Goal: Transaction & Acquisition: Purchase product/service

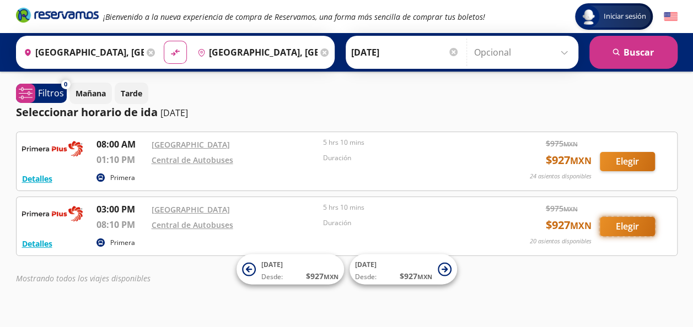
click at [630, 229] on button "Elegir" at bounding box center [627, 226] width 55 height 19
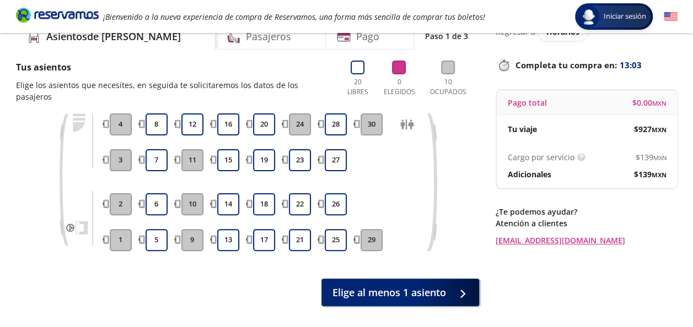
scroll to position [43, 0]
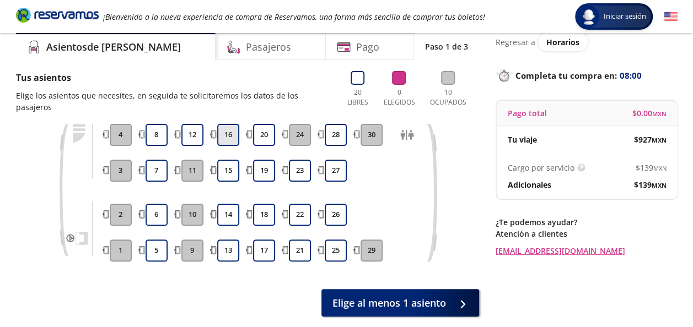
click at [223, 126] on button "16" at bounding box center [228, 135] width 22 height 22
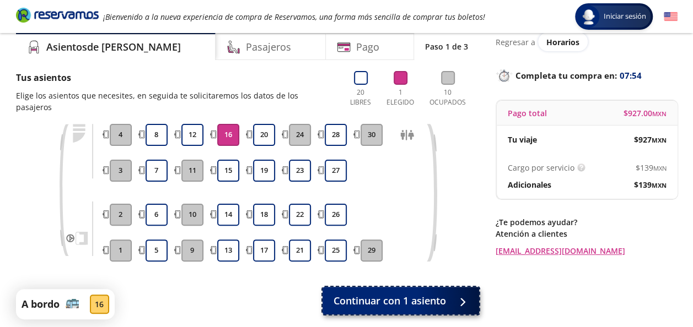
click at [406, 294] on span "Continuar con 1 asiento" at bounding box center [389, 301] width 112 height 15
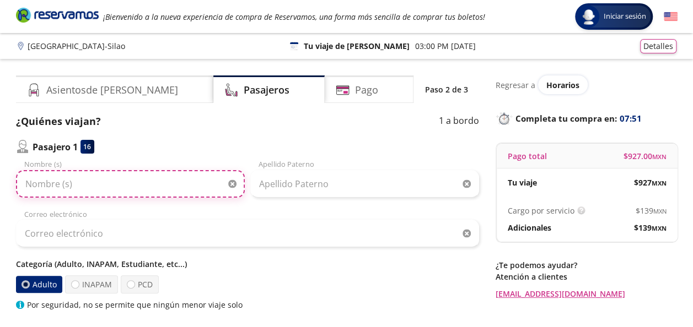
click at [73, 188] on input "Nombre (s)" at bounding box center [130, 184] width 229 height 28
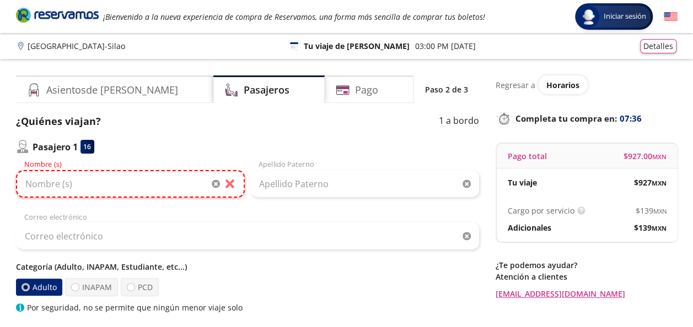
click at [129, 186] on input "Nombre (s)" at bounding box center [130, 184] width 229 height 28
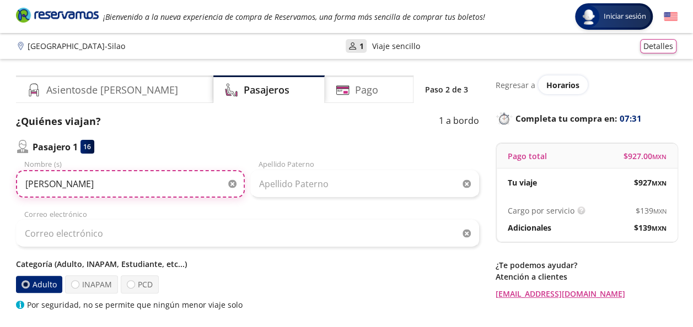
type input "[PERSON_NAME]"
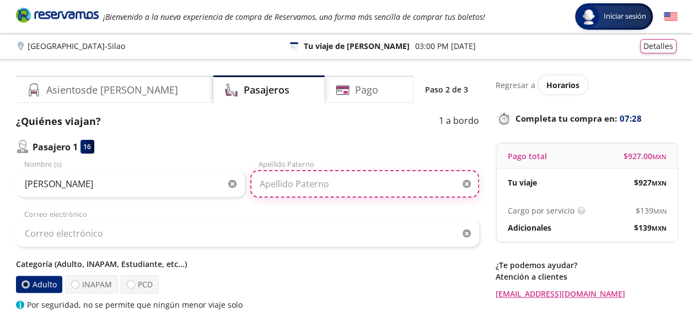
click at [278, 182] on input "Apellido Paterno" at bounding box center [364, 184] width 229 height 28
type input "[PERSON_NAME]"
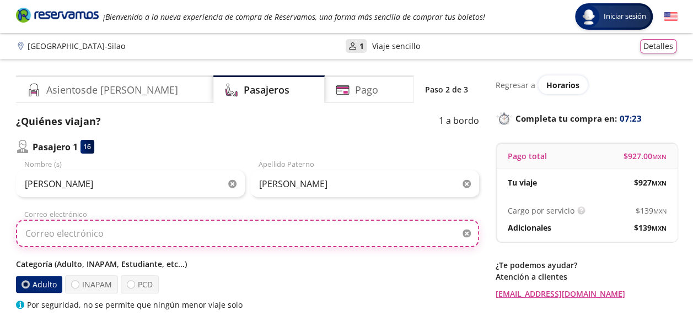
click at [128, 226] on input "Correo electrónico" at bounding box center [247, 234] width 463 height 28
type input "[EMAIL_ADDRESS][DOMAIN_NAME]"
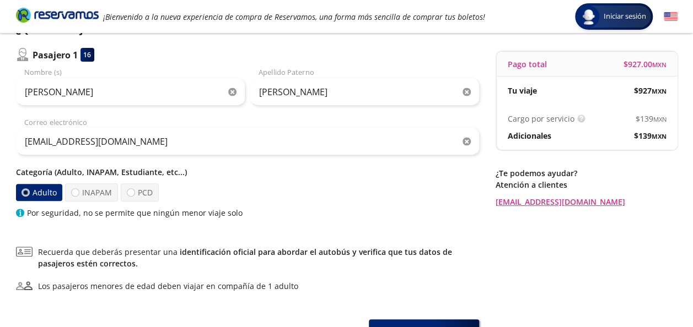
scroll to position [110, 0]
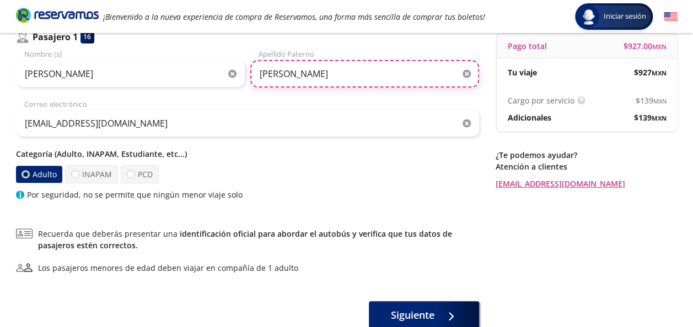
click at [287, 71] on input "[PERSON_NAME]" at bounding box center [364, 74] width 229 height 28
type input "[PERSON_NAME]"
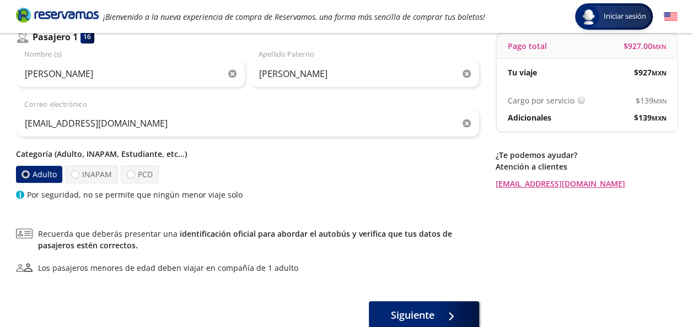
click at [328, 90] on div "[PERSON_NAME] Nombre (s) [PERSON_NAME] Apellido [PERSON_NAME] [EMAIL_ADDRESS][D…" at bounding box center [247, 125] width 463 height 152
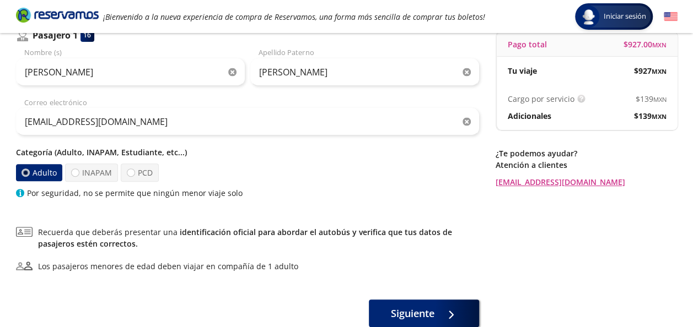
scroll to position [128, 0]
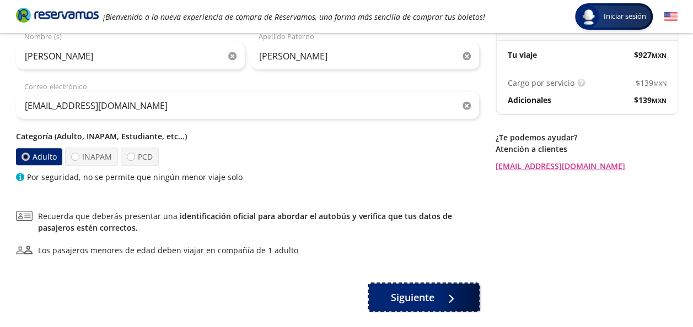
click at [429, 293] on span "Siguiente" at bounding box center [413, 297] width 44 height 15
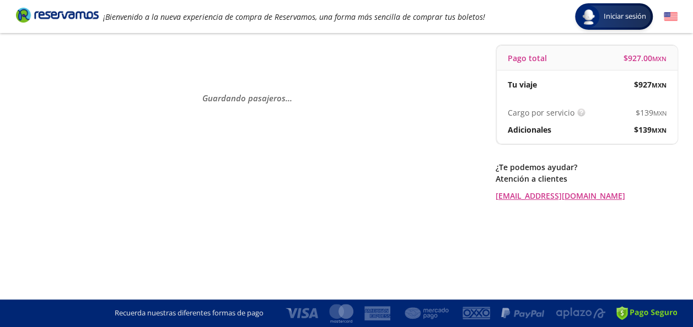
scroll to position [0, 0]
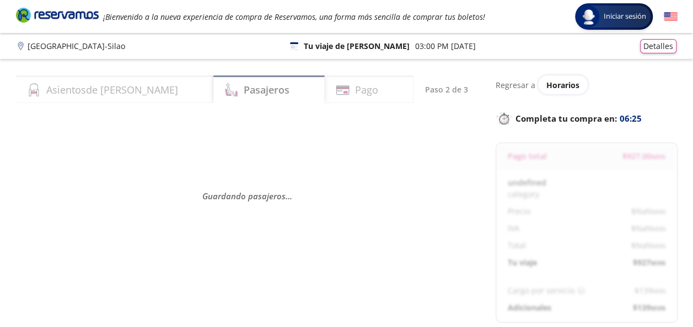
select select "MX"
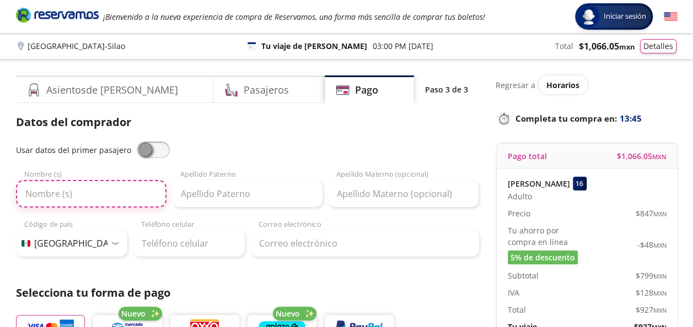
click at [88, 192] on input "Nombre (s)" at bounding box center [91, 194] width 150 height 28
type input "[PERSON_NAME]"
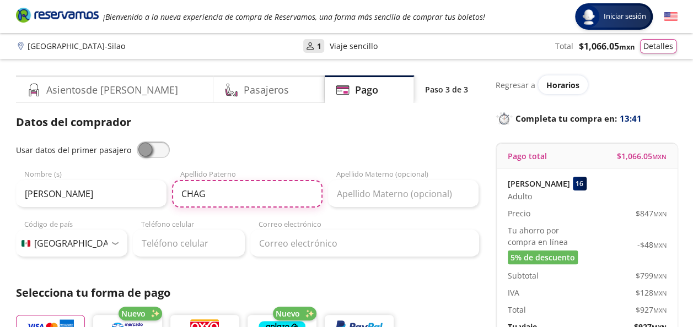
type input "[PERSON_NAME]"
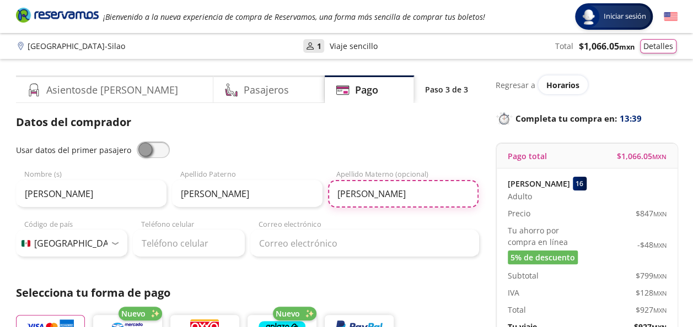
type input "[PERSON_NAME]"
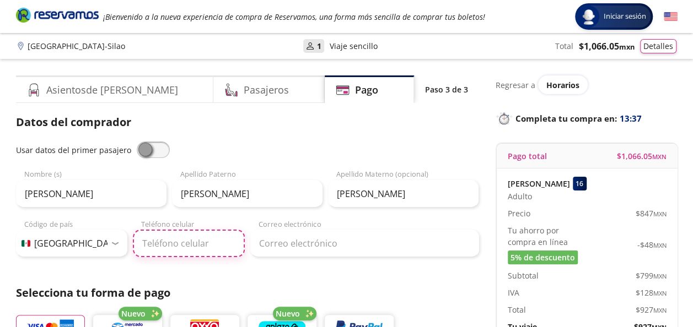
click at [154, 251] on input "Teléfono celular" at bounding box center [189, 244] width 112 height 28
type input "56 2614 7871"
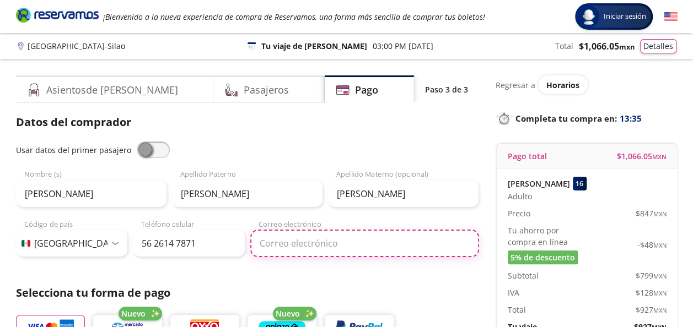
type input "[EMAIL_ADDRESS][DOMAIN_NAME]"
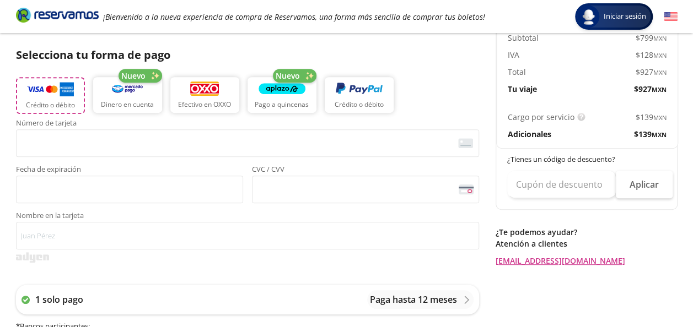
scroll to position [301, 0]
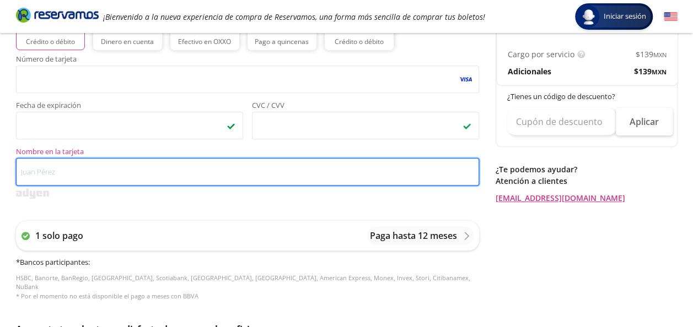
click at [77, 169] on input "Nombre en la tarjeta" at bounding box center [247, 172] width 463 height 28
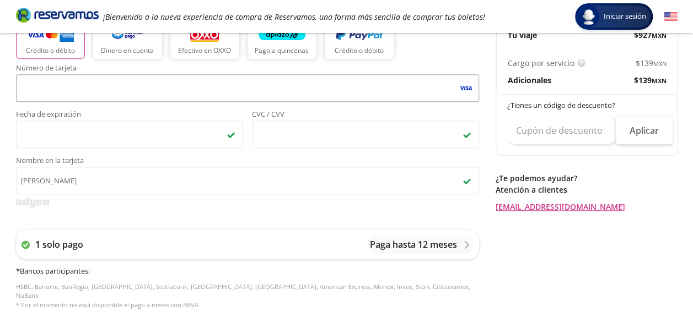
scroll to position [321, 0]
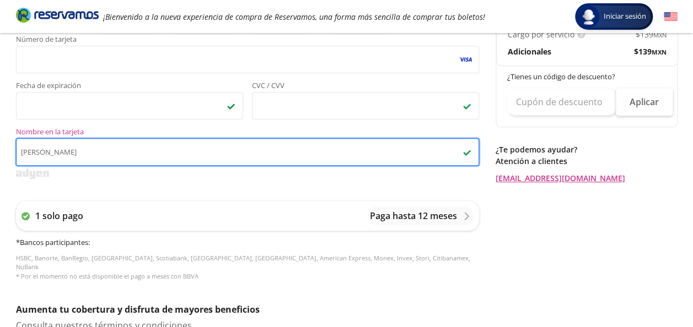
drag, startPoint x: 164, startPoint y: 154, endPoint x: -2, endPoint y: 141, distance: 166.9
click at [0, 141] on html "Group 9 Created with Sketch. Pago [GEOGRAPHIC_DATA] - Silao Iniciar sesión Inic…" at bounding box center [346, 135] width 693 height 913
type input "[PERSON_NAME]"
drag, startPoint x: 152, startPoint y: 147, endPoint x: -2, endPoint y: 152, distance: 154.4
click at [0, 152] on html "Group 9 Created with Sketch. Pago [GEOGRAPHIC_DATA] - Silao Iniciar sesión Inic…" at bounding box center [346, 135] width 693 height 913
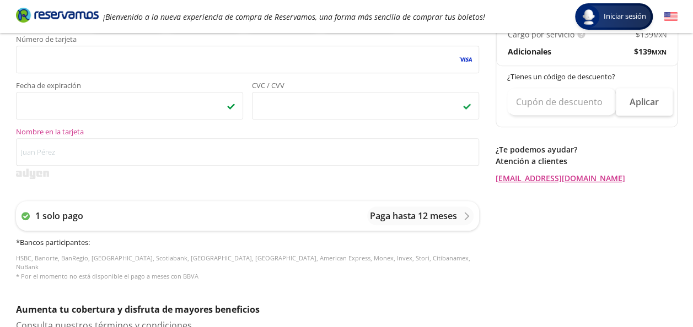
click at [580, 204] on div "Regresar a Horarios Completa tu compra en : 11:39 Pago total $ 1,066.05 MXN [PE…" at bounding box center [586, 138] width 182 height 766
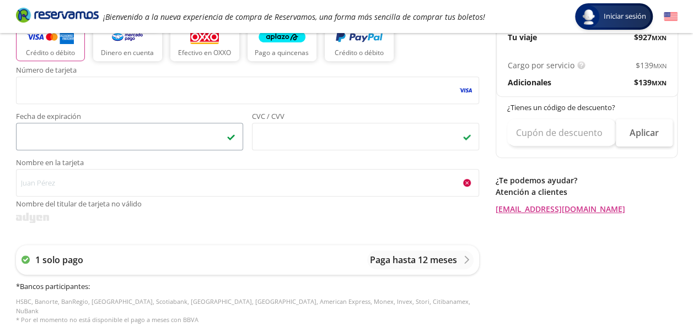
scroll to position [266, 0]
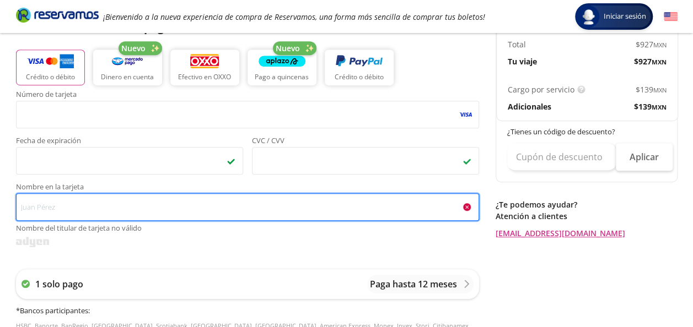
click at [68, 211] on input "Nombre en la tarjeta Nombre del titular de tarjeta no válido" at bounding box center [247, 207] width 463 height 28
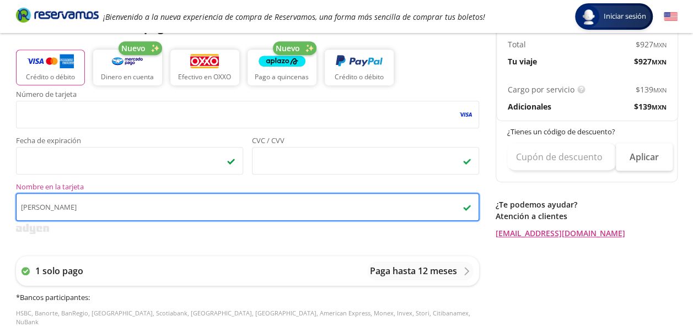
type input "[PERSON_NAME]"
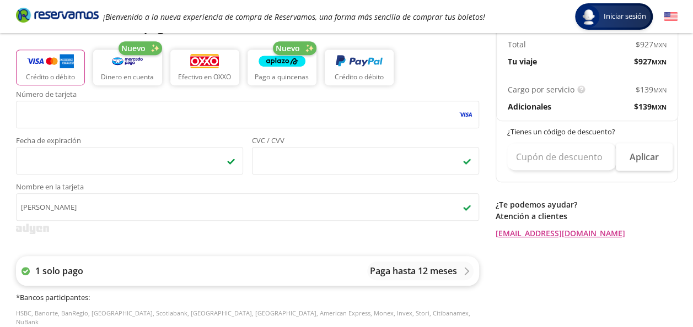
click at [379, 273] on p "Paga hasta 12 meses" at bounding box center [413, 271] width 87 height 13
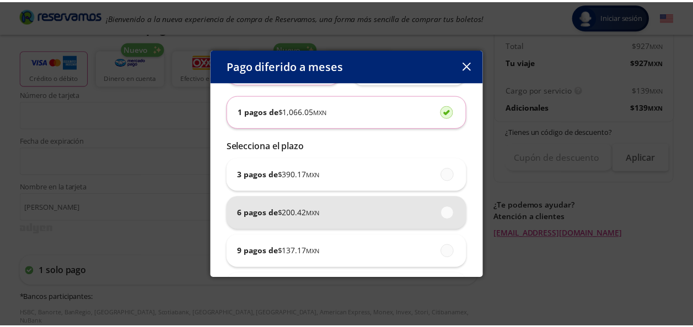
scroll to position [100, 0]
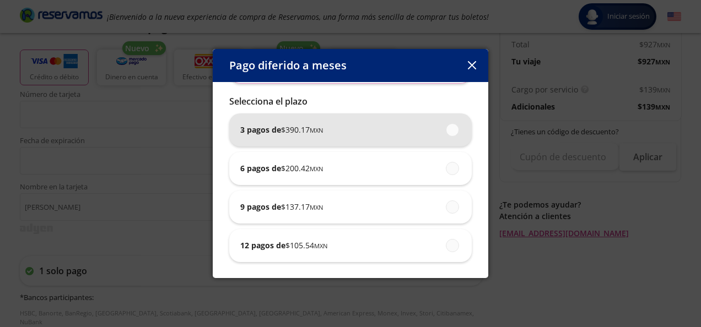
drag, startPoint x: 331, startPoint y: 125, endPoint x: 328, endPoint y: 131, distance: 5.9
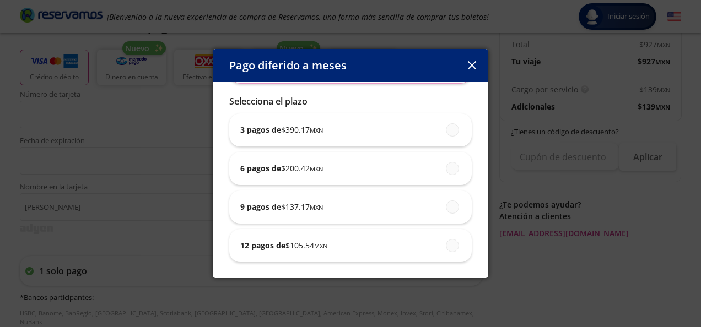
click at [331, 126] on div "3 pagos de $ 390.17 MXN" at bounding box center [350, 130] width 220 height 33
click at [446, 126] on input "3 pagos de $ 390.17 MXN" at bounding box center [449, 129] width 7 height 7
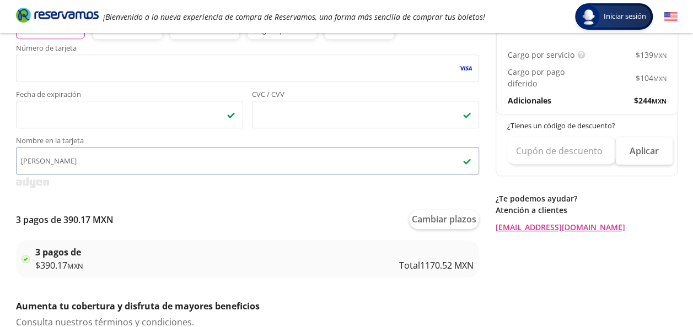
scroll to position [376, 0]
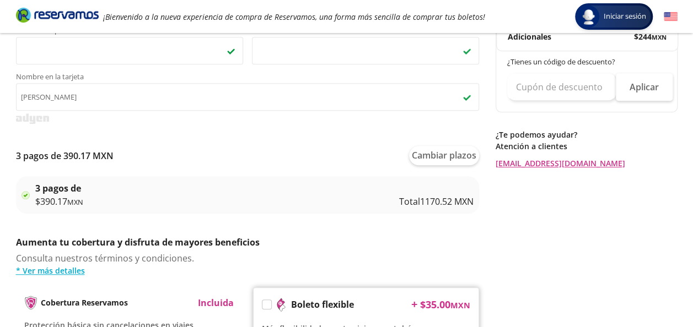
click at [40, 196] on span "$ 390.17 MXN" at bounding box center [59, 201] width 48 height 13
click at [22, 196] on img at bounding box center [25, 195] width 8 height 8
click at [25, 193] on img at bounding box center [25, 195] width 8 height 8
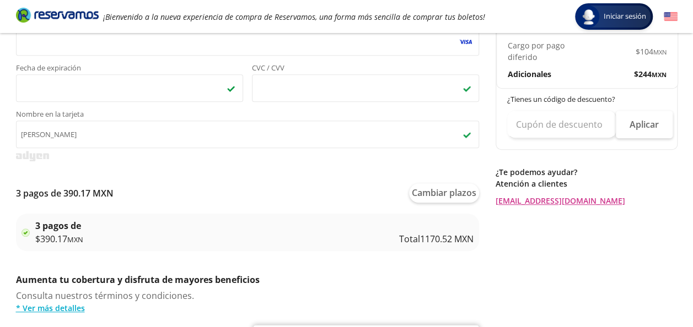
scroll to position [321, 0]
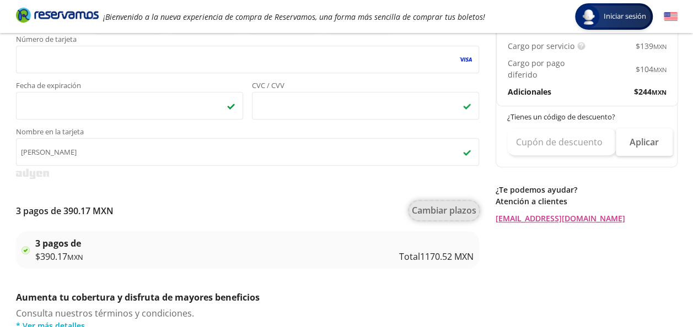
click at [463, 212] on button "Cambiar plazos" at bounding box center [444, 210] width 70 height 19
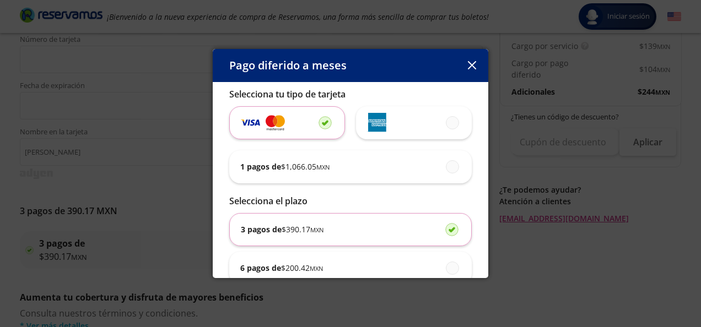
click at [150, 244] on div "Pago diferido a meses Selecciona tu tipo de tarjeta 1 pagos de $ 1,066.05 MXN S…" at bounding box center [350, 163] width 701 height 327
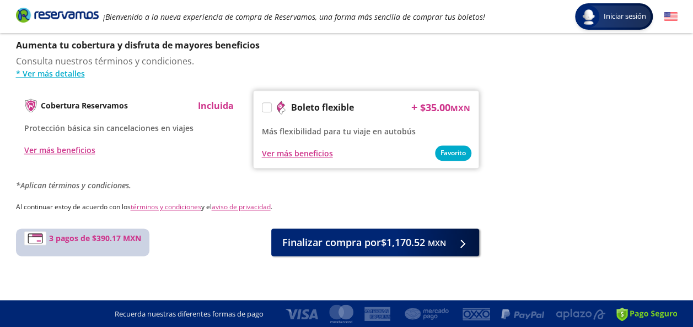
scroll to position [573, 0]
click at [370, 245] on span "Finalizar compra por $1,170.52 MXN" at bounding box center [364, 242] width 164 height 15
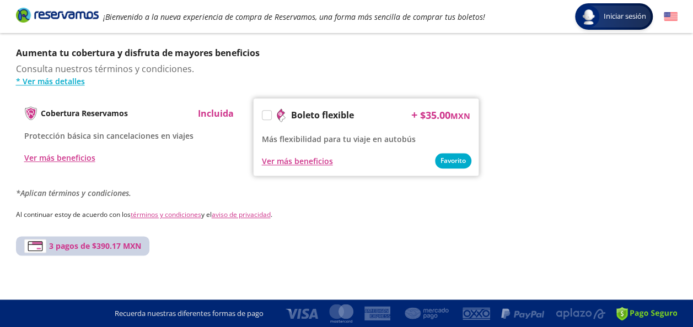
scroll to position [0, 0]
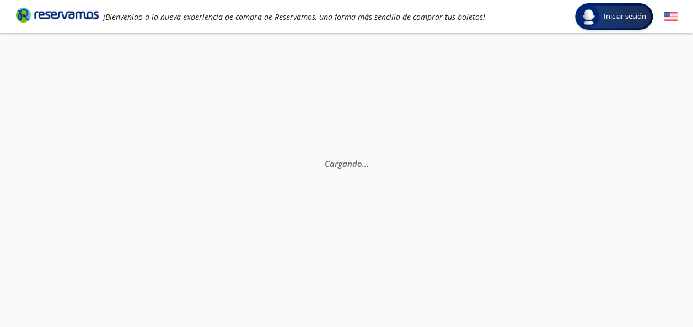
select select "MX"
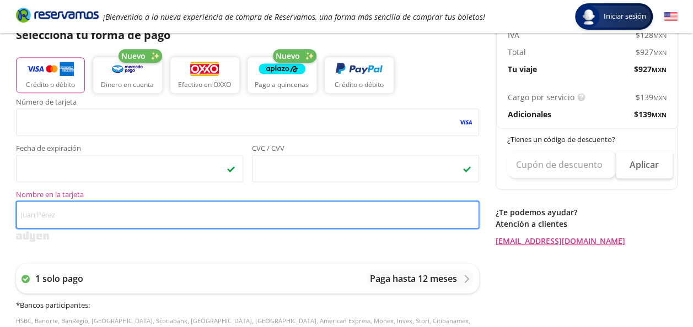
scroll to position [276, 0]
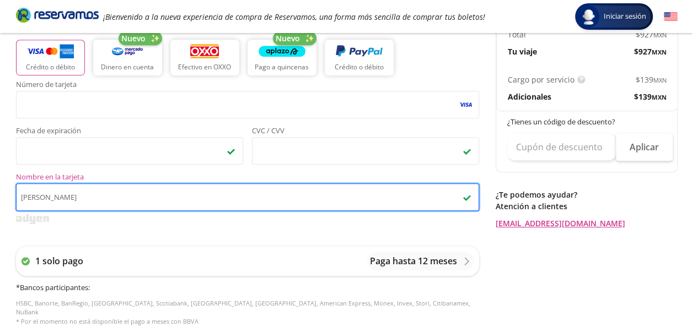
type input "[PERSON_NAME]"
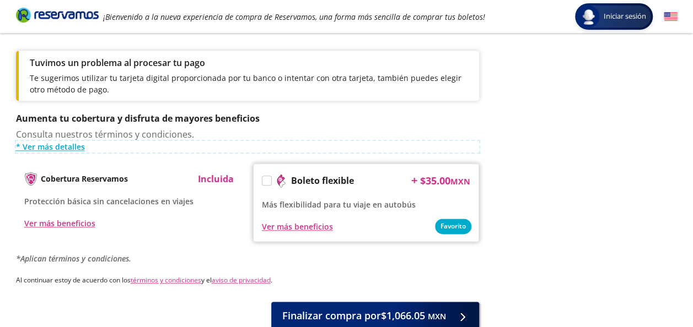
scroll to position [638, 0]
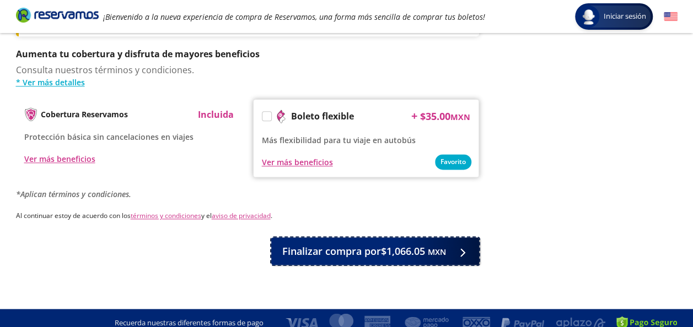
click at [386, 253] on button "Finalizar compra por $1,066.05 MXN" at bounding box center [375, 252] width 208 height 28
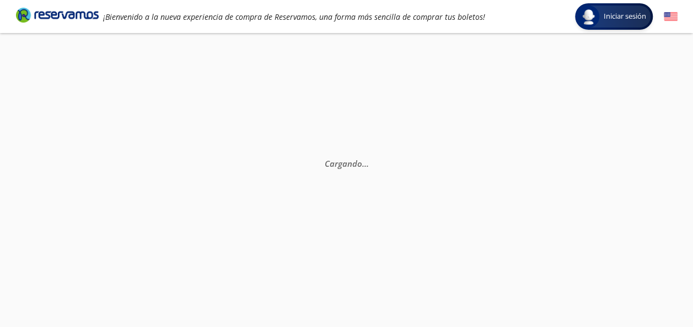
scroll to position [0, 0]
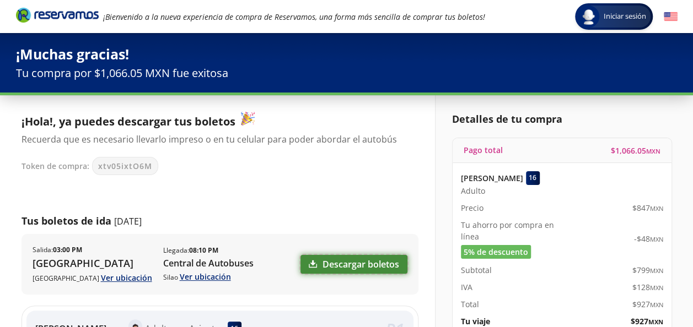
click at [348, 260] on link "Descargar boletos" at bounding box center [353, 264] width 107 height 19
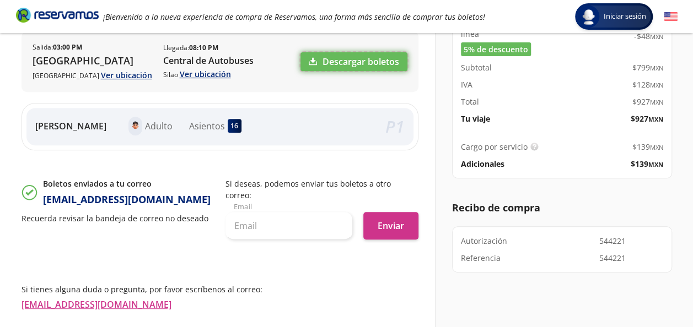
scroll to position [220, 0]
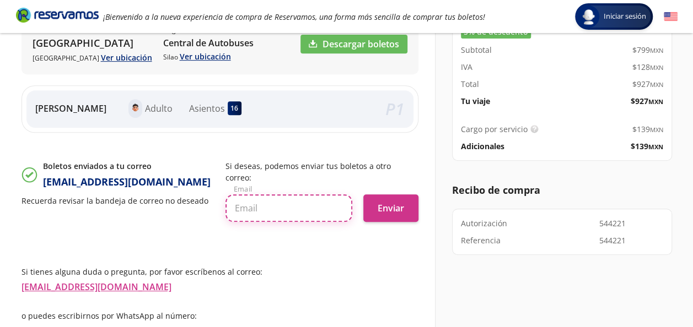
click at [300, 202] on input "text" at bounding box center [288, 209] width 127 height 28
type input "[EMAIL_ADDRESS][DOMAIN_NAME]"
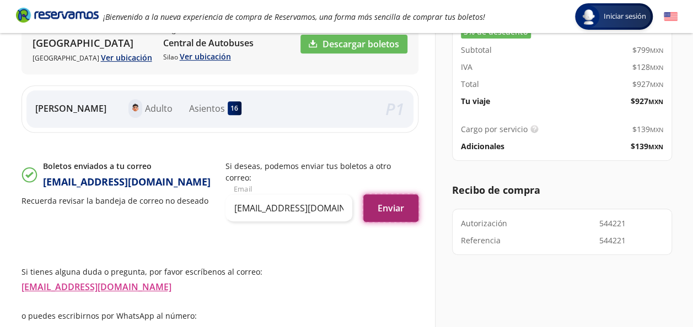
click at [384, 195] on button "Enviar" at bounding box center [390, 209] width 55 height 28
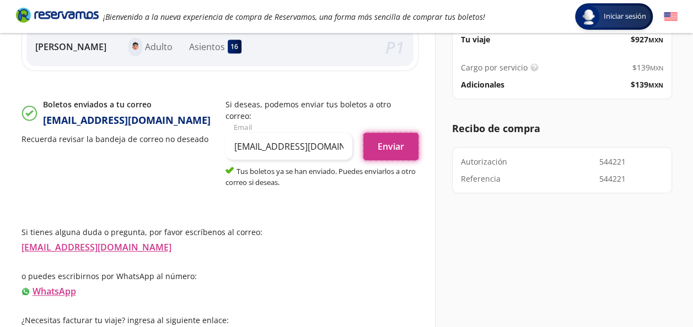
scroll to position [284, 0]
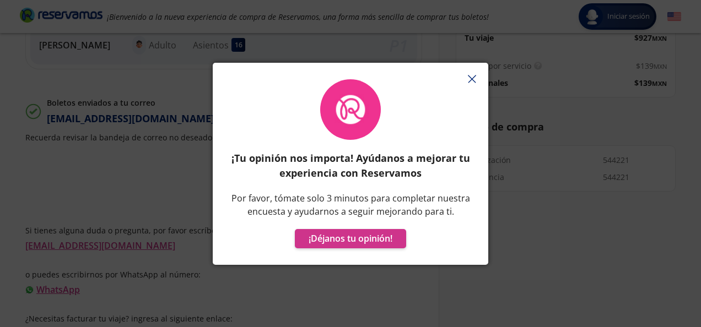
click at [471, 78] on icon "button" at bounding box center [472, 79] width 8 height 8
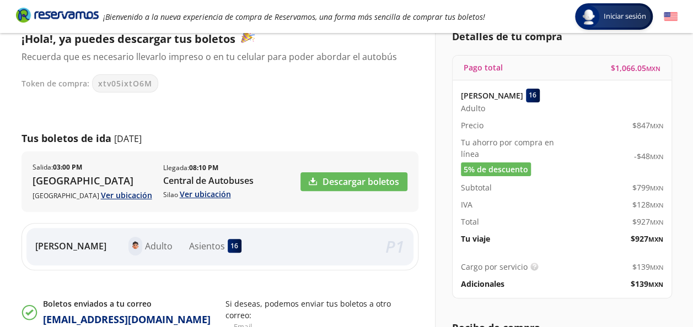
scroll to position [55, 0]
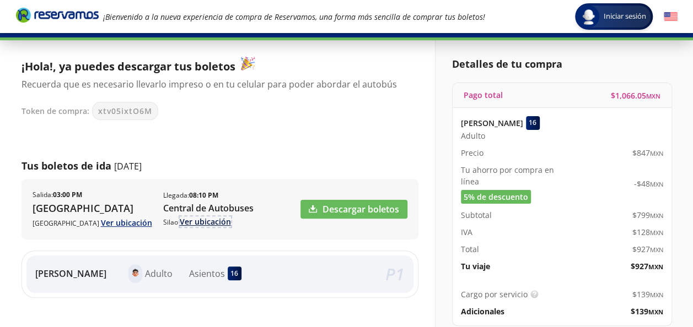
click at [180, 221] on link "Ver ubicación" at bounding box center [205, 222] width 51 height 10
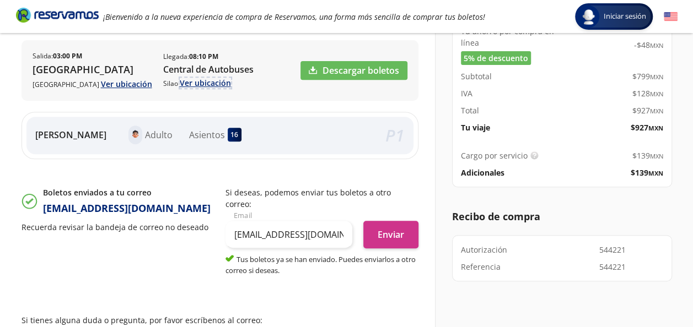
scroll to position [284, 0]
